Goal: Information Seeking & Learning: Learn about a topic

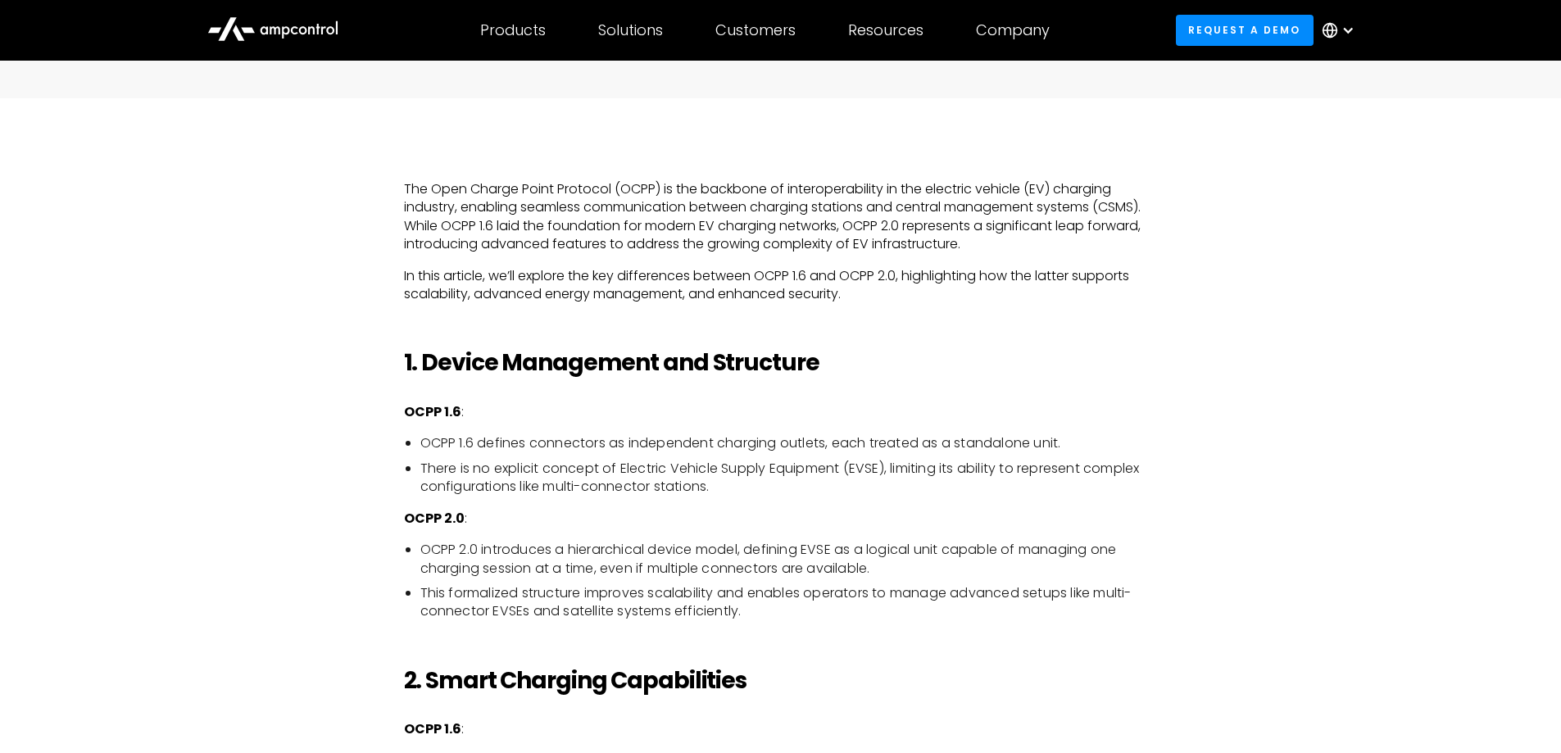
scroll to position [1229, 0]
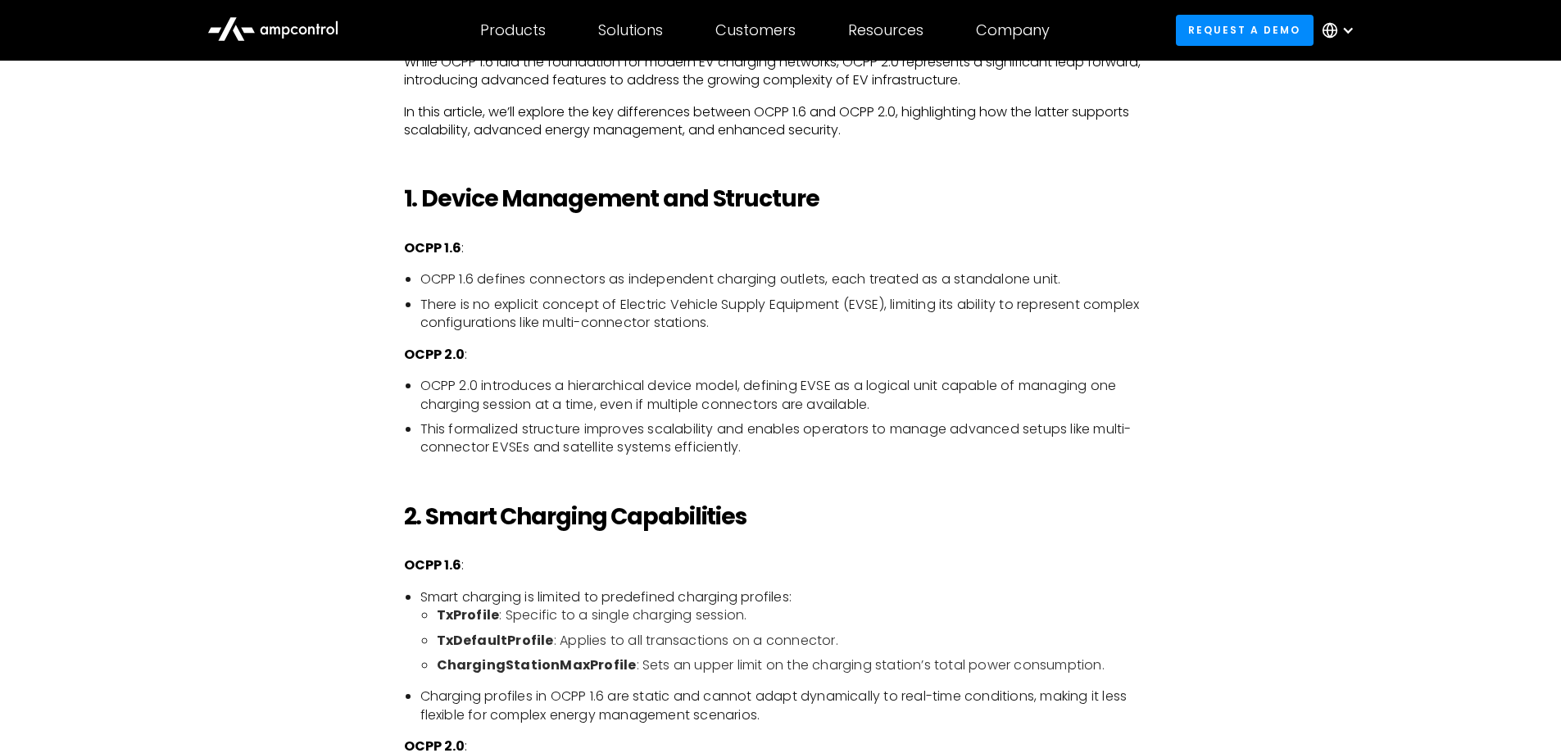
drag, startPoint x: 1006, startPoint y: 357, endPoint x: 1345, endPoint y: 25, distance: 474.1
click at [1345, 25] on div at bounding box center [1348, 30] width 13 height 13
click at [561, 288] on li "OCPP 1.6 defines connectors as independent charging outlets, each treated as a …" at bounding box center [789, 279] width 738 height 18
click at [561, 287] on li "OCPP 1.6 defines connectors as independent charging outlets, each treated as a …" at bounding box center [789, 279] width 738 height 18
copy li "connectors"
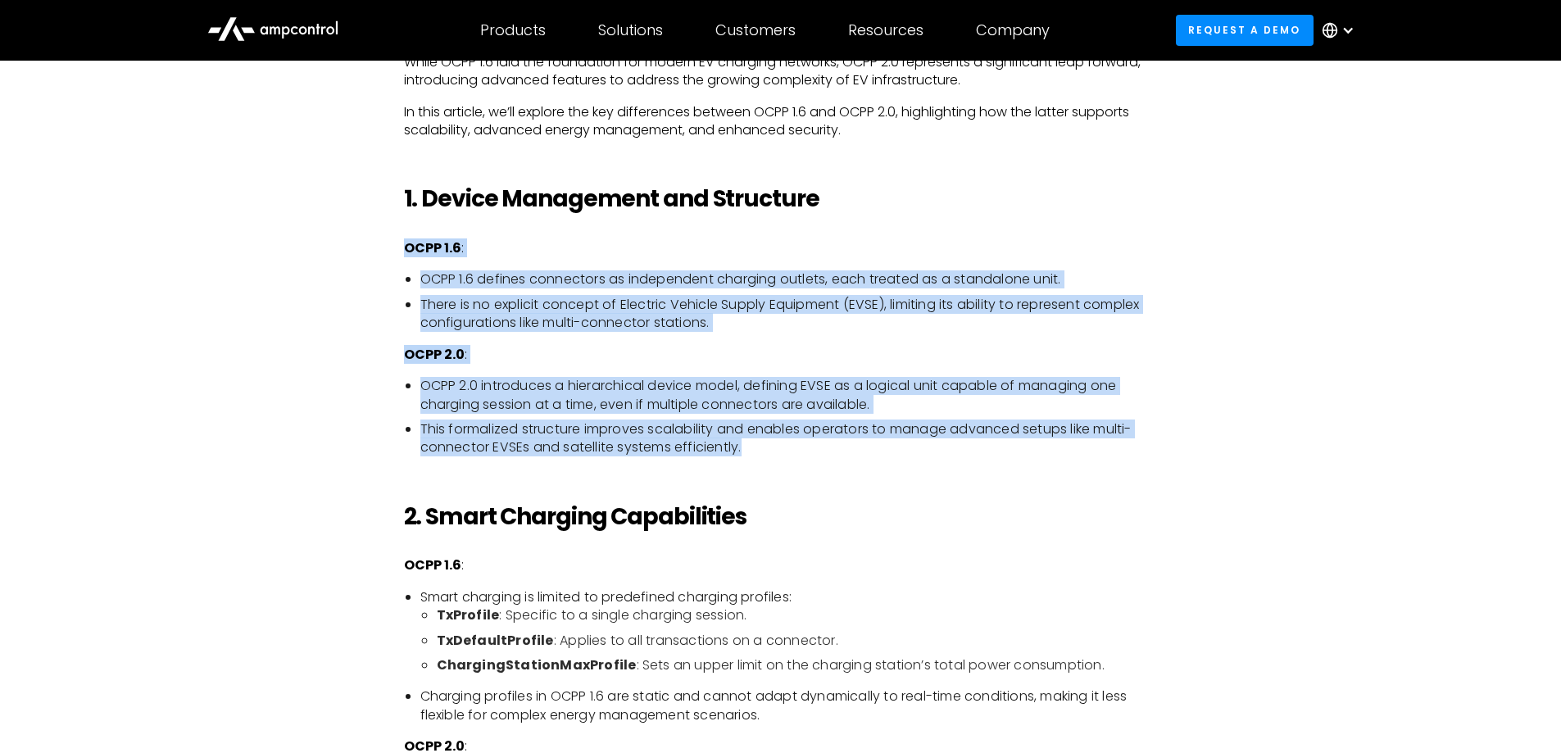
drag, startPoint x: 779, startPoint y: 445, endPoint x: 393, endPoint y: 241, distance: 436.6
click at [559, 349] on p "OCPP 2.0 :" at bounding box center [781, 355] width 754 height 18
drag, startPoint x: 767, startPoint y: 452, endPoint x: 397, endPoint y: 247, distance: 422.6
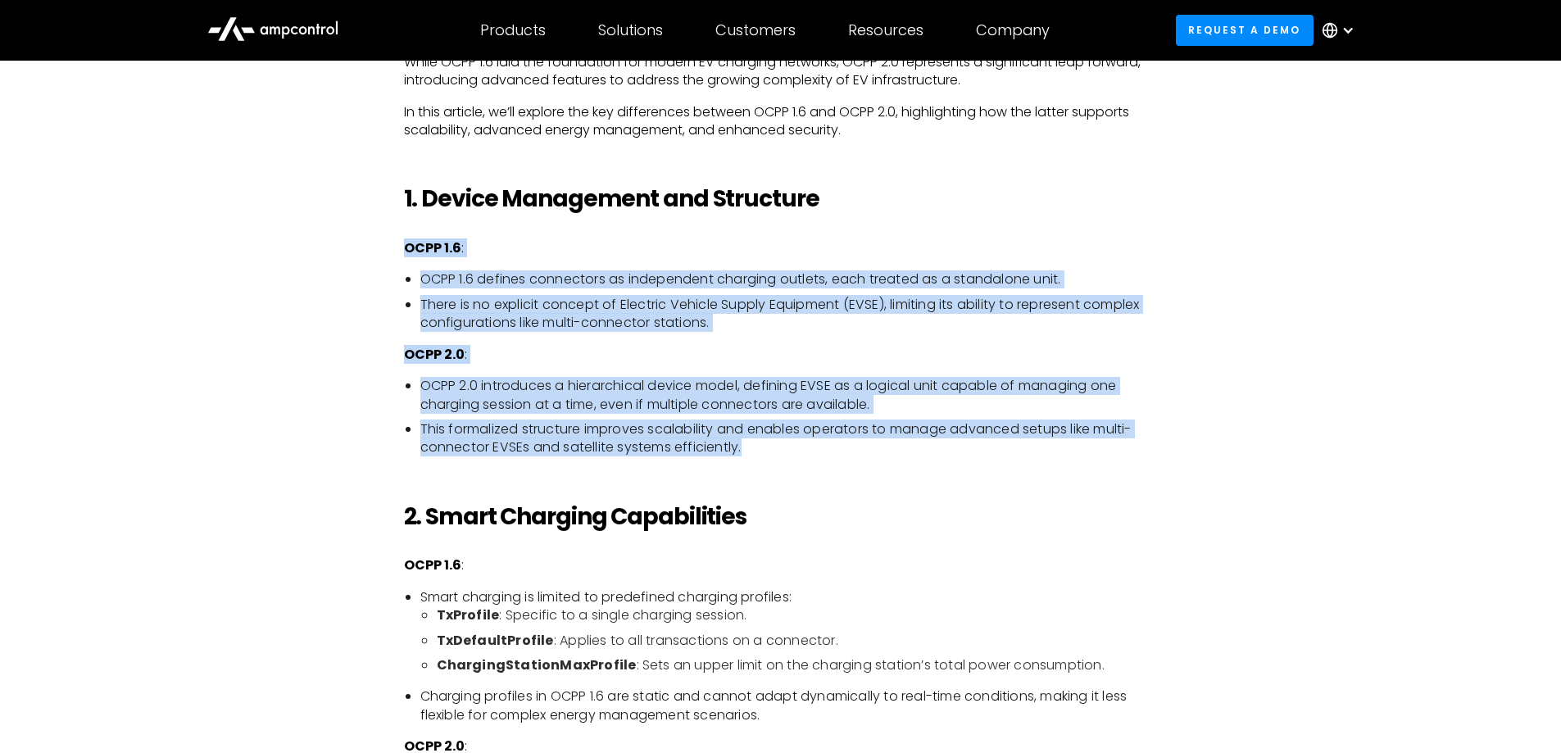
drag, startPoint x: 758, startPoint y: 456, endPoint x: 388, endPoint y: 248, distance: 424.2
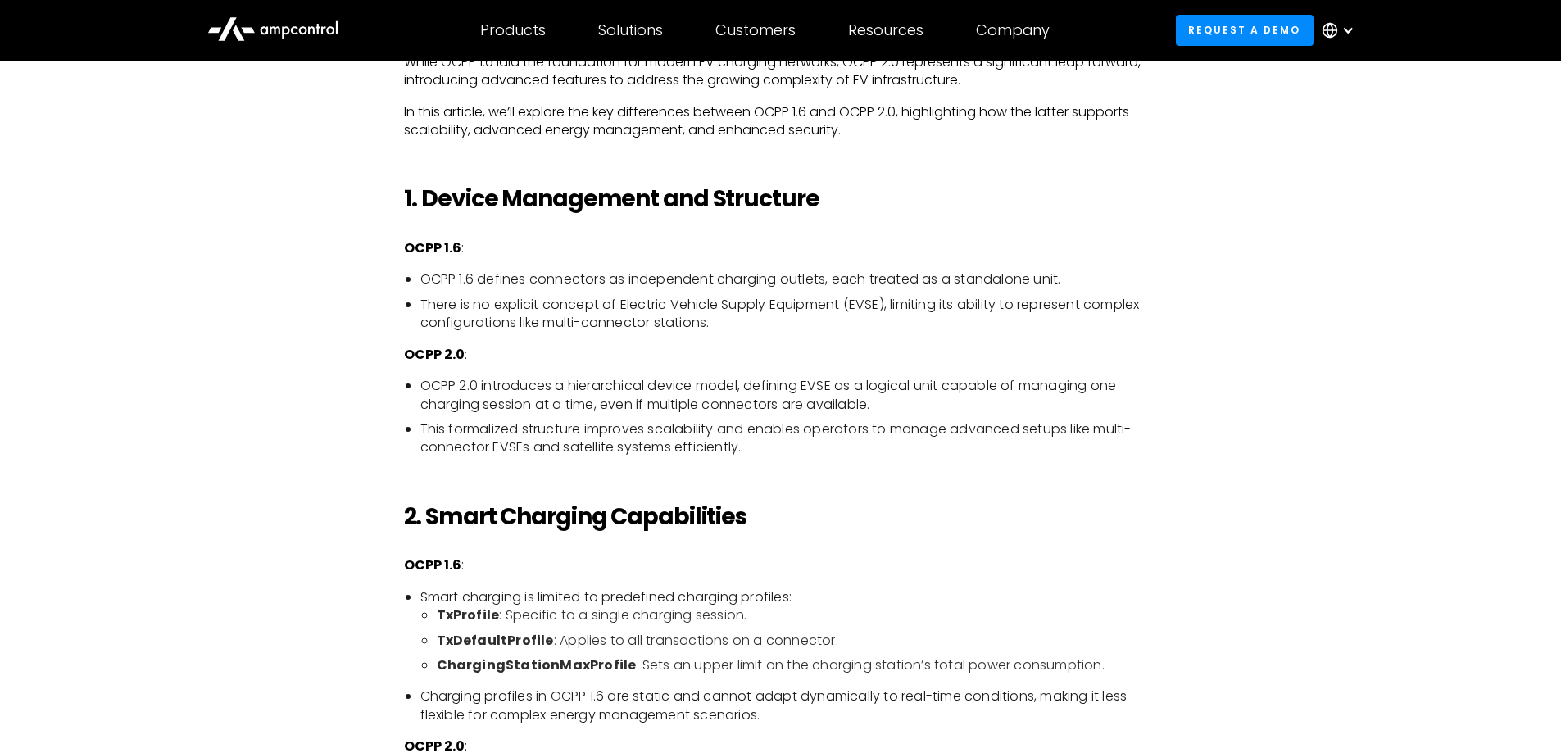
scroll to position [1247, 0]
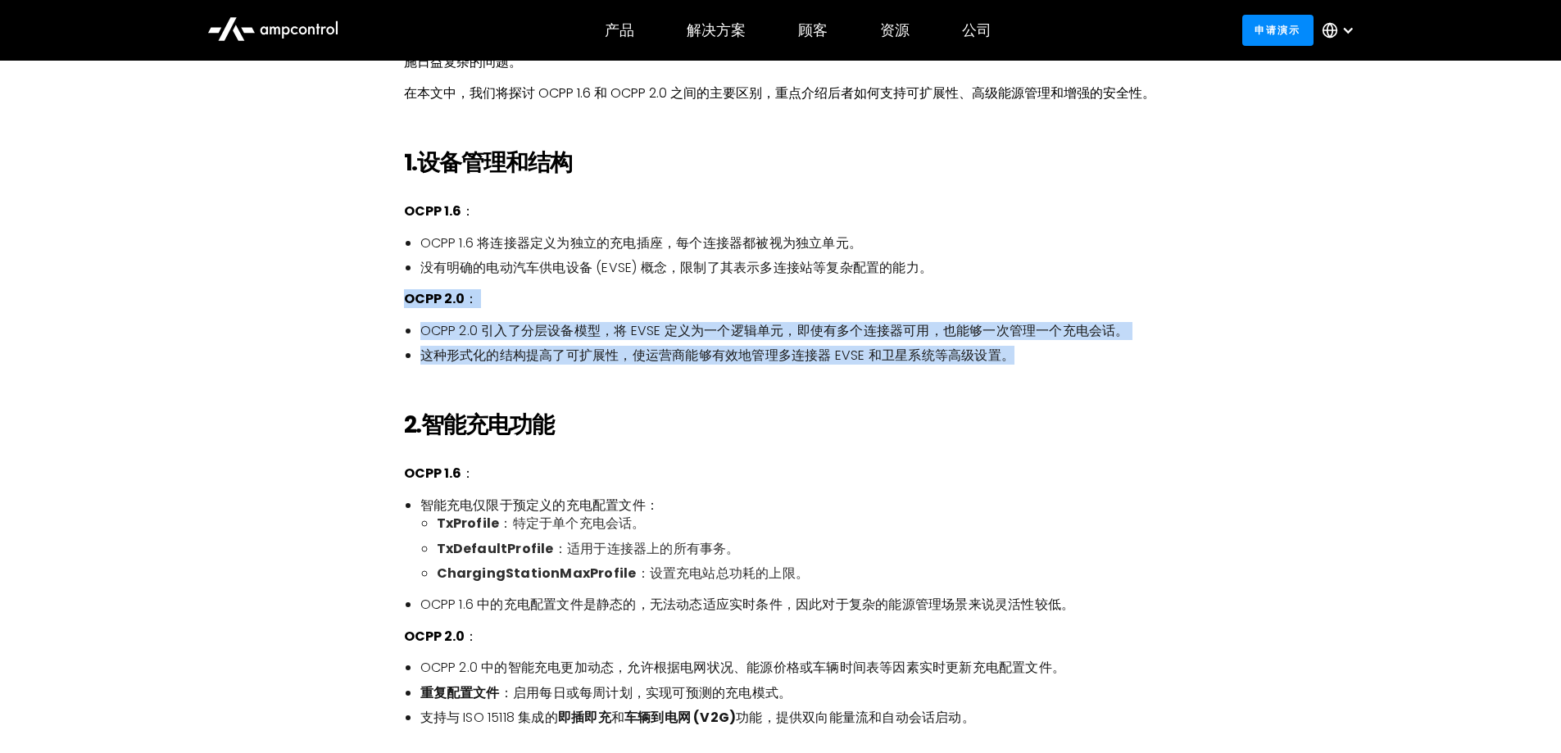
drag, startPoint x: 1014, startPoint y: 361, endPoint x: 346, endPoint y: 299, distance: 670.8
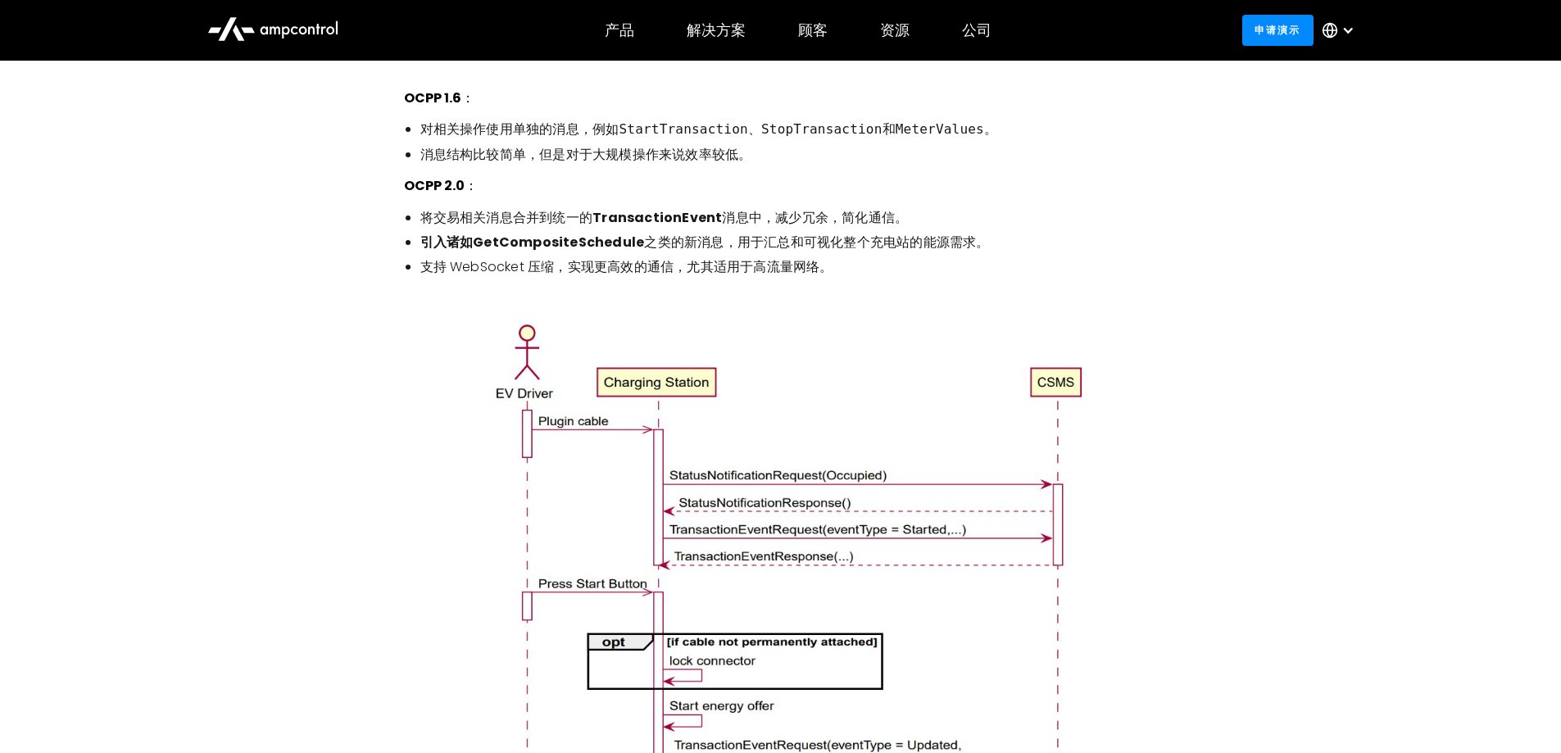
scroll to position [1902, 0]
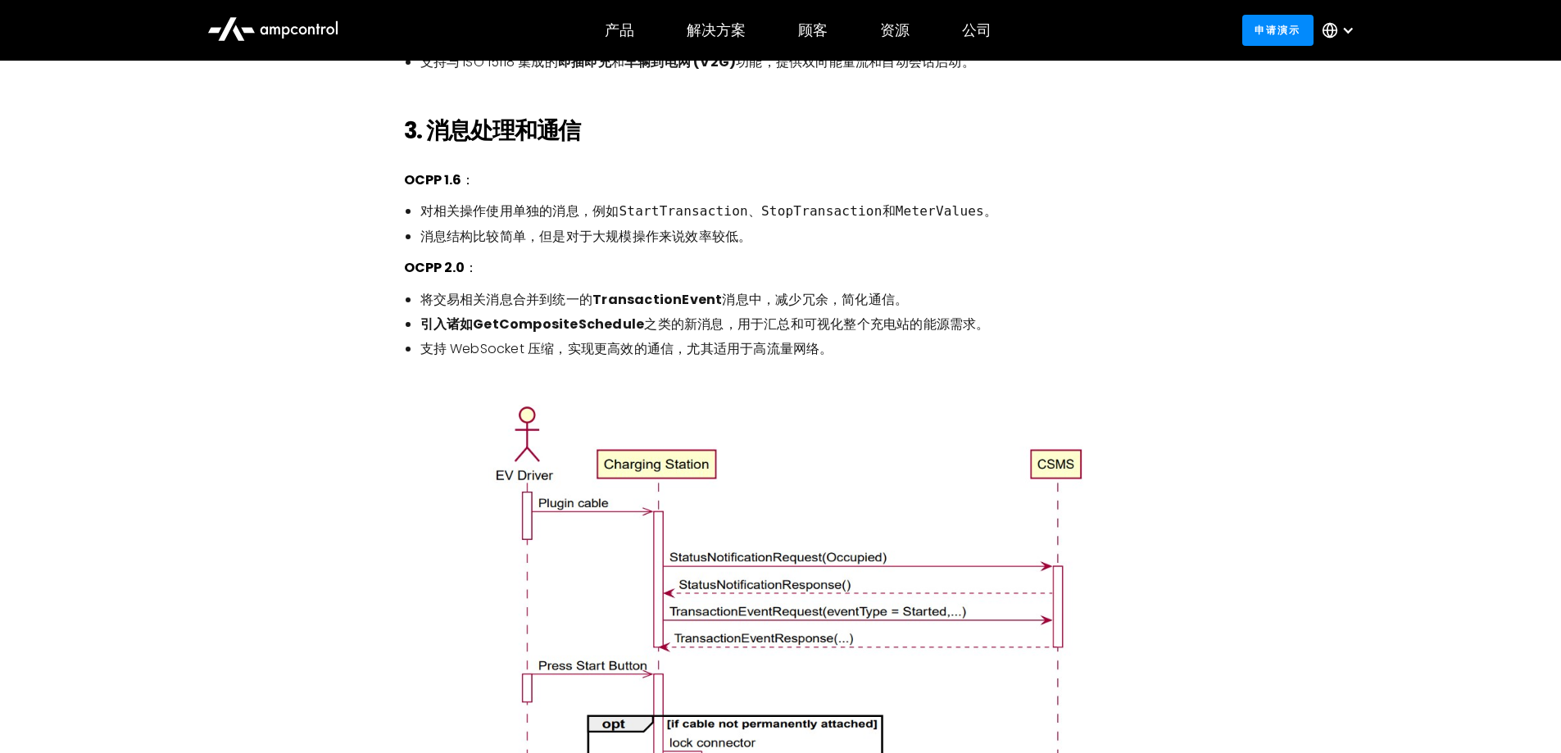
drag, startPoint x: 1254, startPoint y: 416, endPoint x: 1064, endPoint y: 352, distance: 200.6
click at [1064, 352] on li "支持 WebSocket 压缩，实现更高效的通信，尤其适用于高流量网络。" at bounding box center [789, 349] width 738 height 18
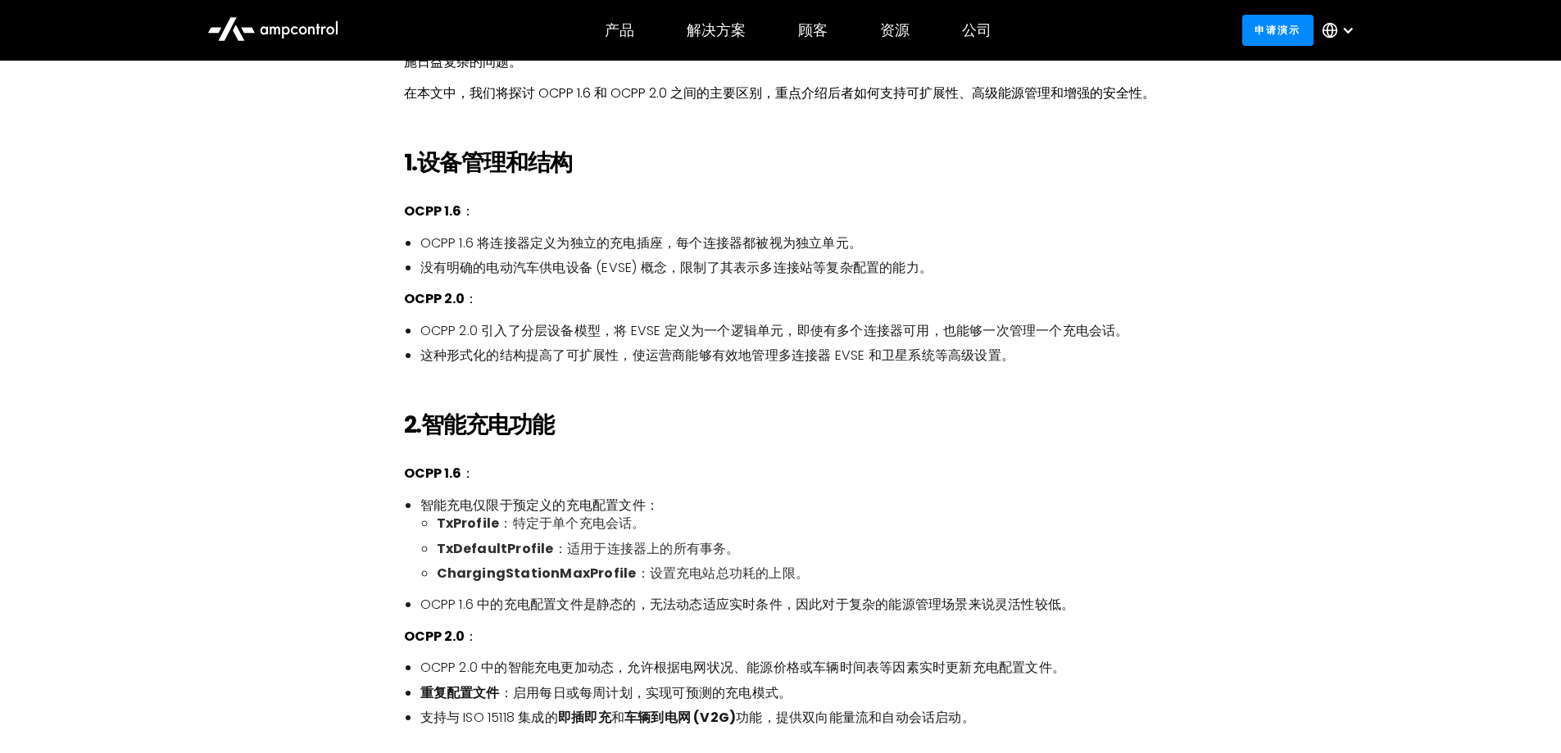
scroll to position [1492, 0]
